Goal: Task Accomplishment & Management: Use online tool/utility

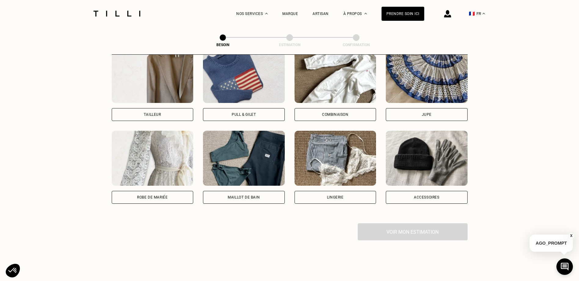
scroll to position [383, 0]
click at [155, 191] on div "Robe de mariée" at bounding box center [153, 197] width 82 height 13
select select "FR"
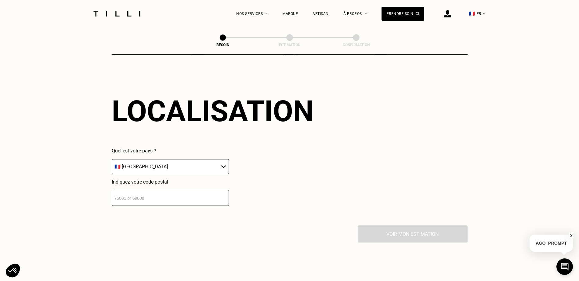
scroll to position [532, 0]
click at [159, 194] on input "number" at bounding box center [170, 197] width 117 height 16
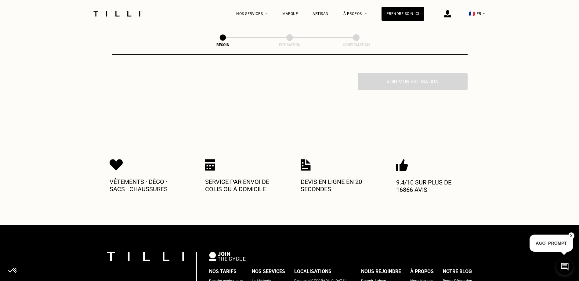
type input "06000"
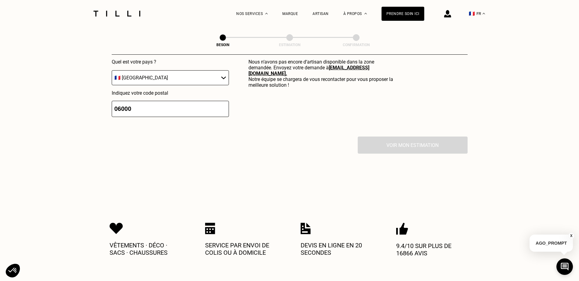
scroll to position [592, 0]
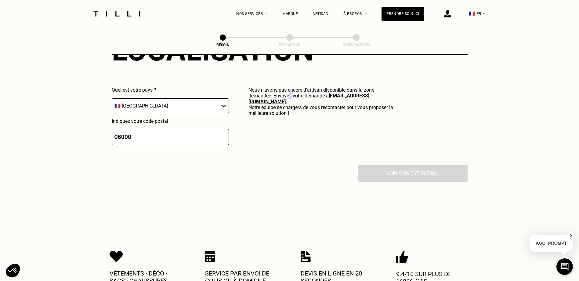
click at [291, 92] on p "Nous n‘avons pas encore d‘artisan disponible dans la zone demandée. Envoyez vot…" at bounding box center [322, 101] width 146 height 29
click at [422, 172] on div "Voir mon estimation" at bounding box center [290, 173] width 356 height 17
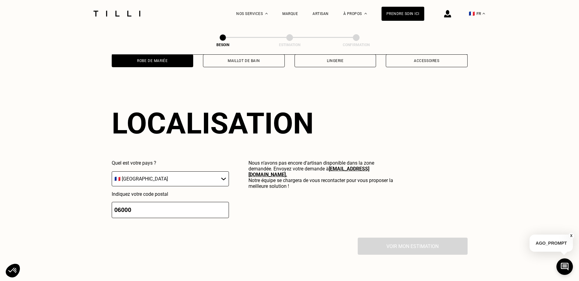
scroll to position [501, 0]
